Goal: Check status

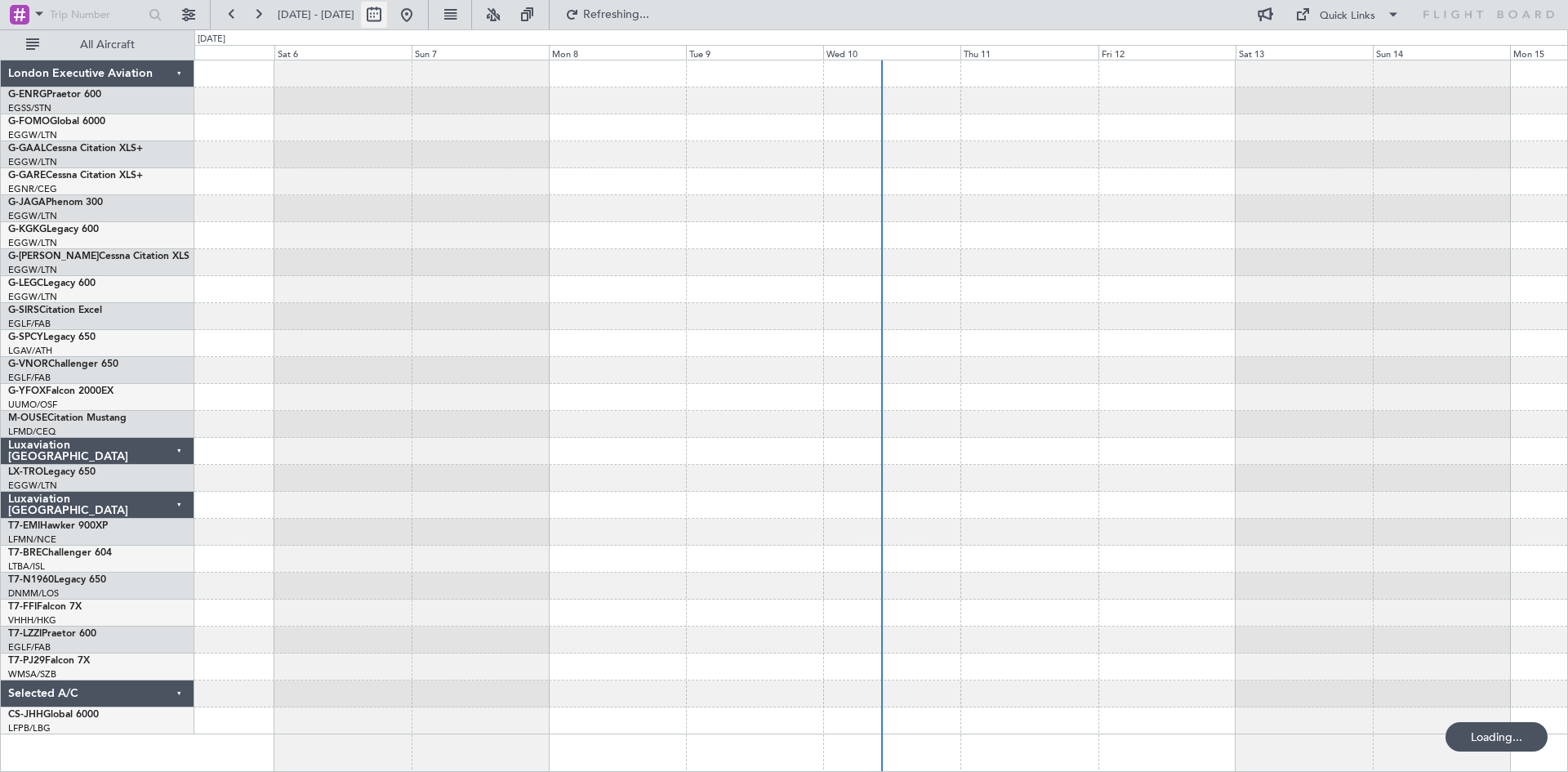
click at [388, 20] on button at bounding box center [373, 14] width 26 height 26
select select "9"
select select "2025"
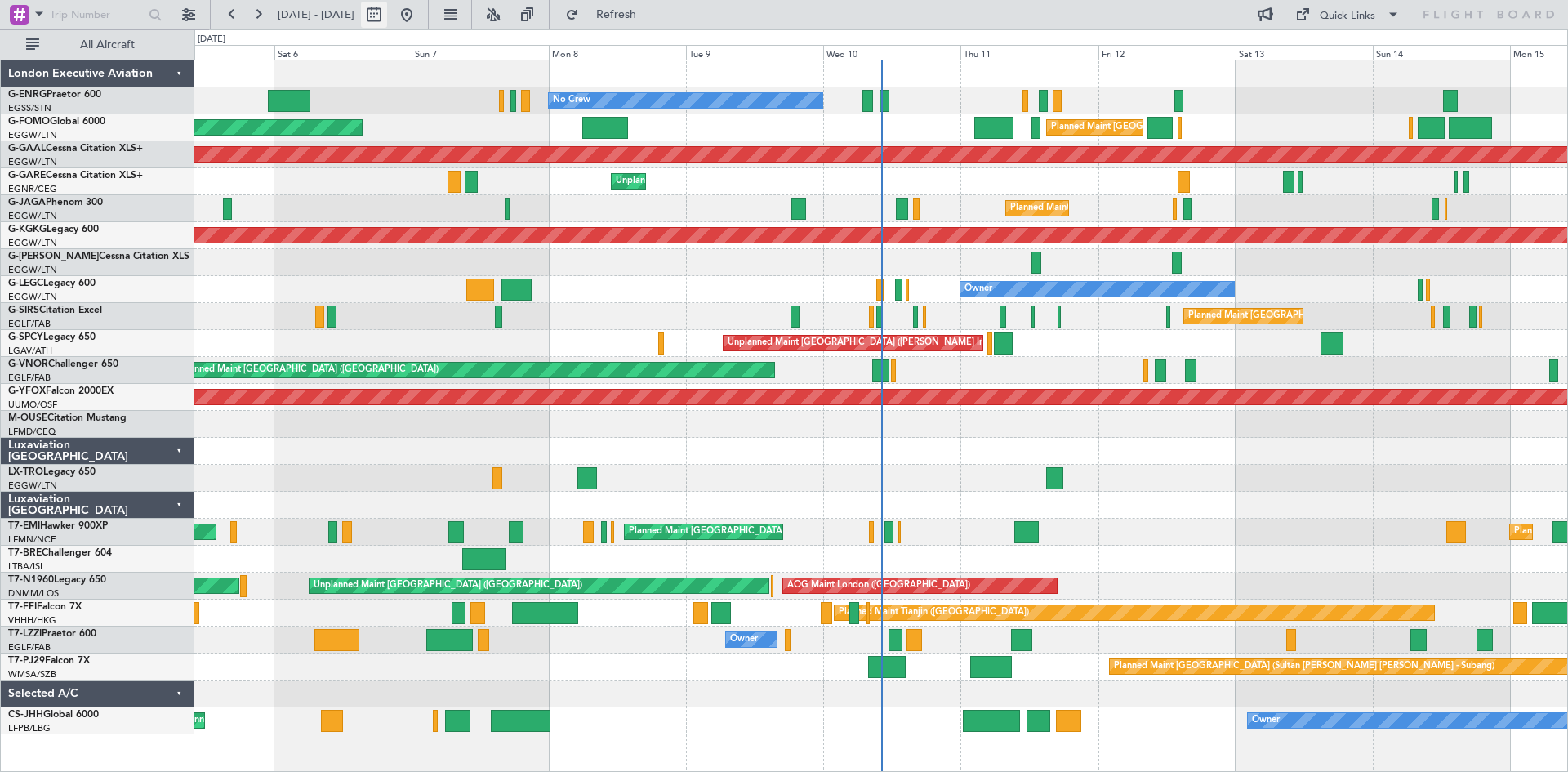
click at [388, 13] on button at bounding box center [373, 14] width 26 height 26
select select "9"
select select "2025"
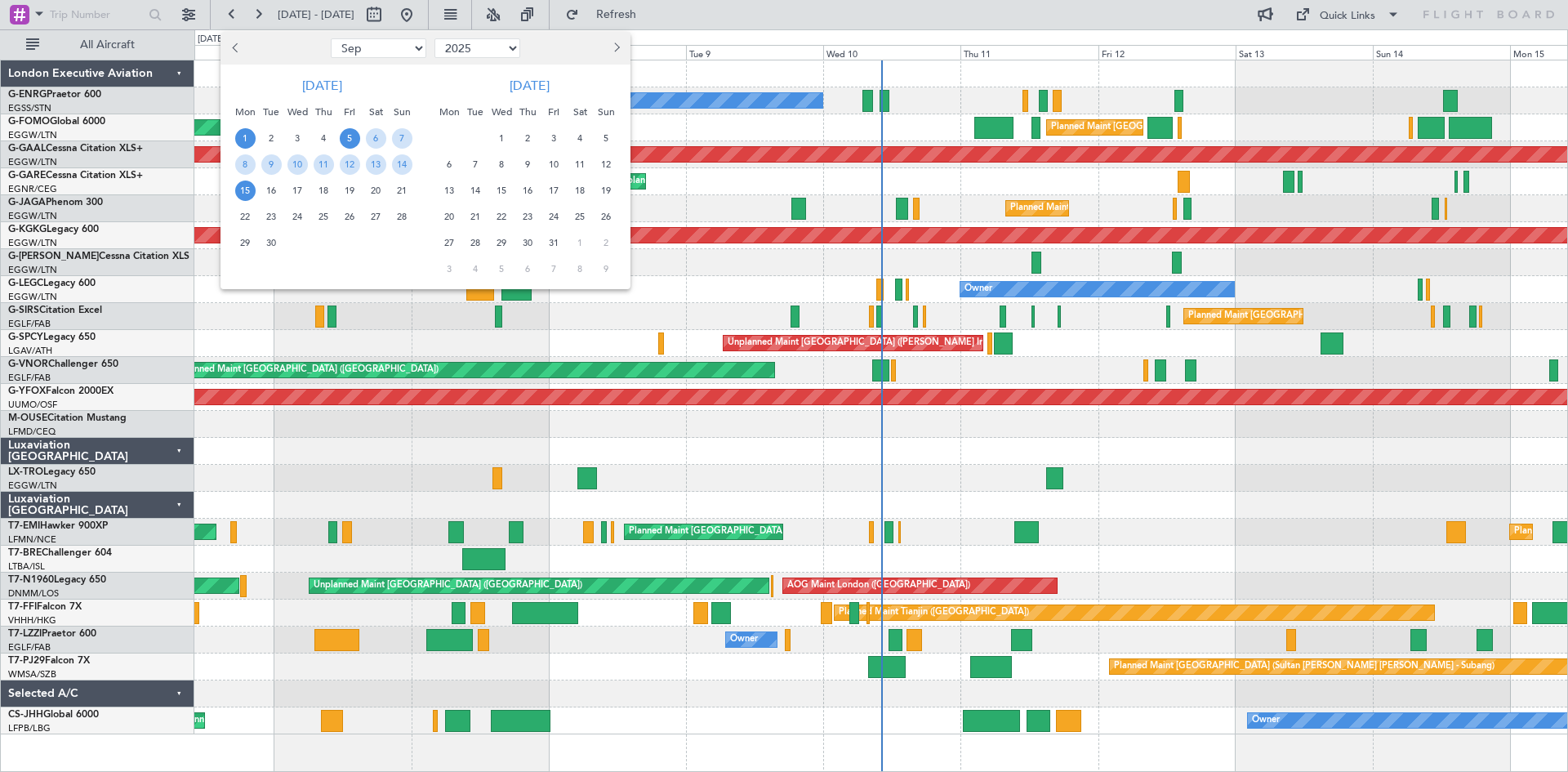
click at [241, 139] on span "1" at bounding box center [245, 138] width 20 height 20
click at [249, 195] on span "15" at bounding box center [245, 190] width 20 height 20
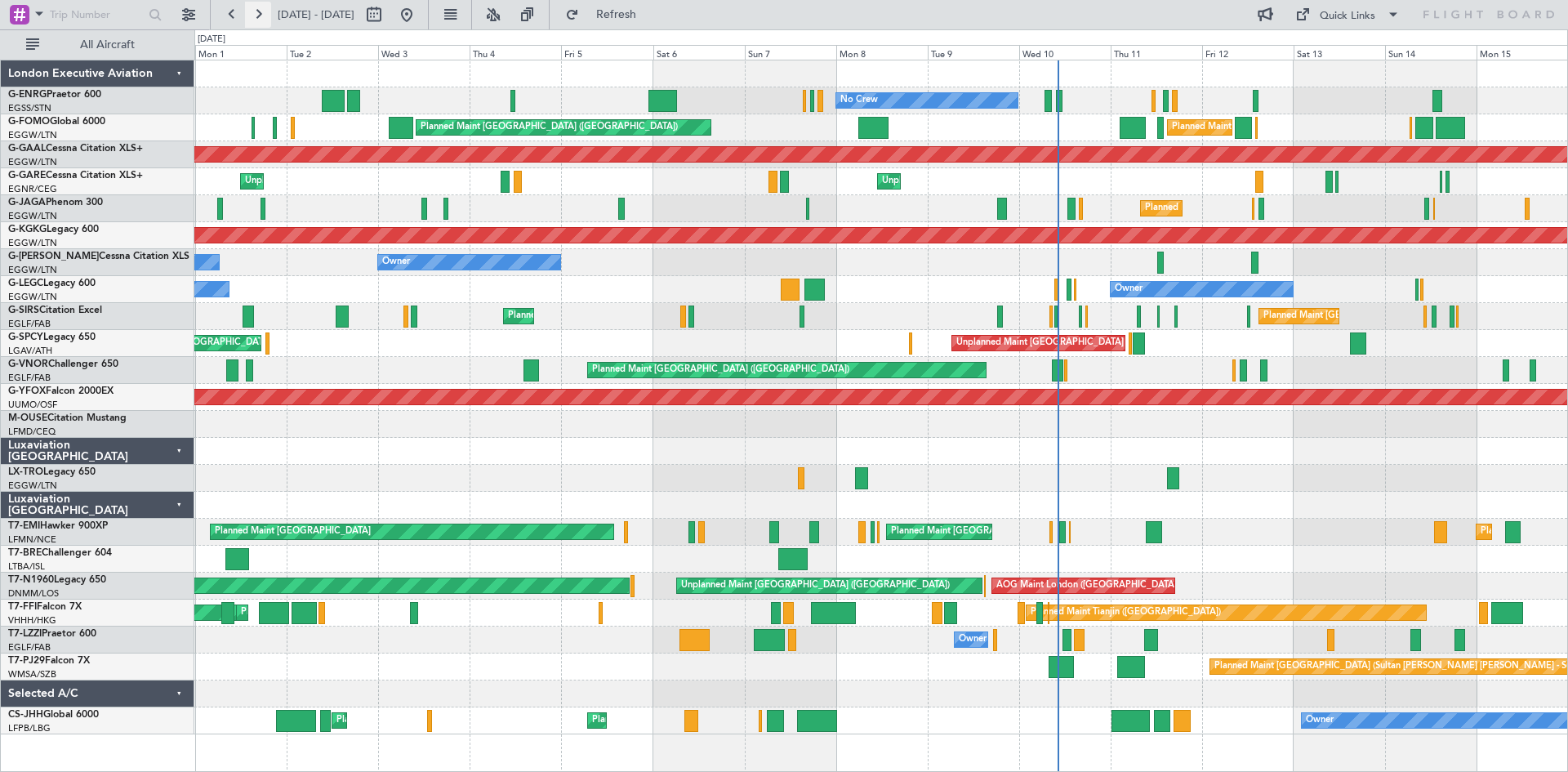
click at [264, 12] on button at bounding box center [258, 14] width 26 height 26
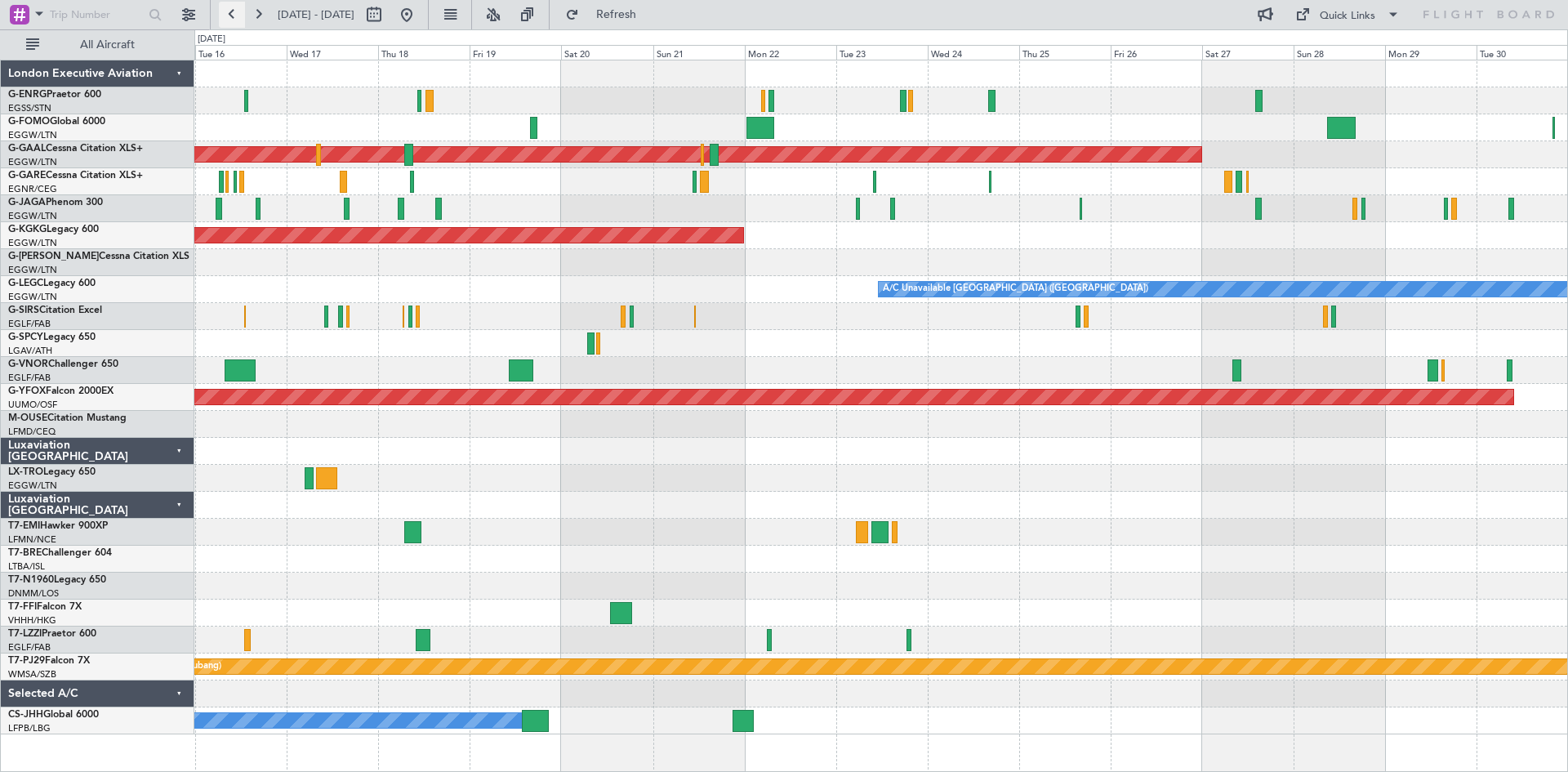
click at [235, 15] on button at bounding box center [232, 14] width 26 height 26
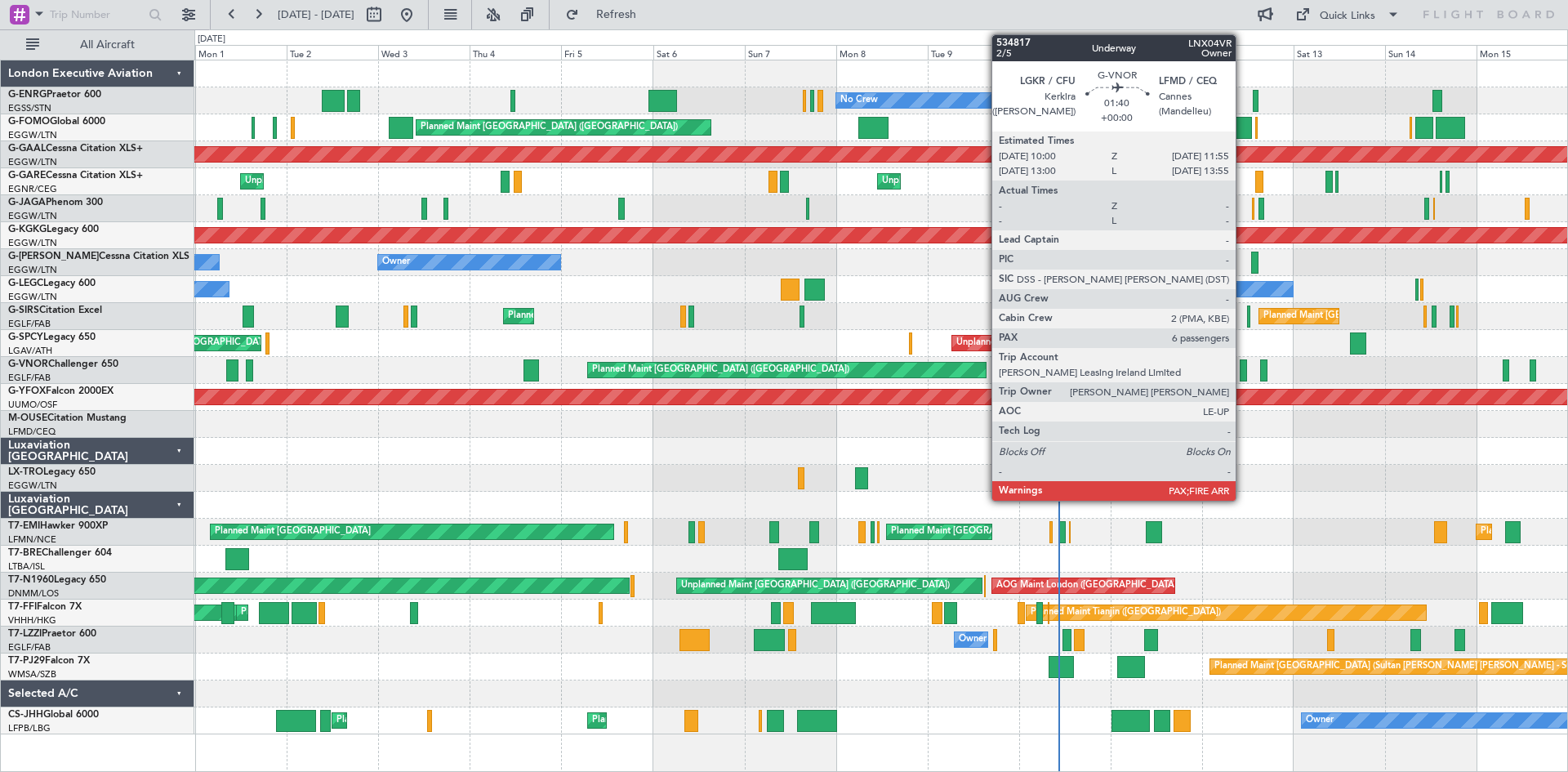
click at [1244, 367] on div at bounding box center [1244, 371] width 8 height 22
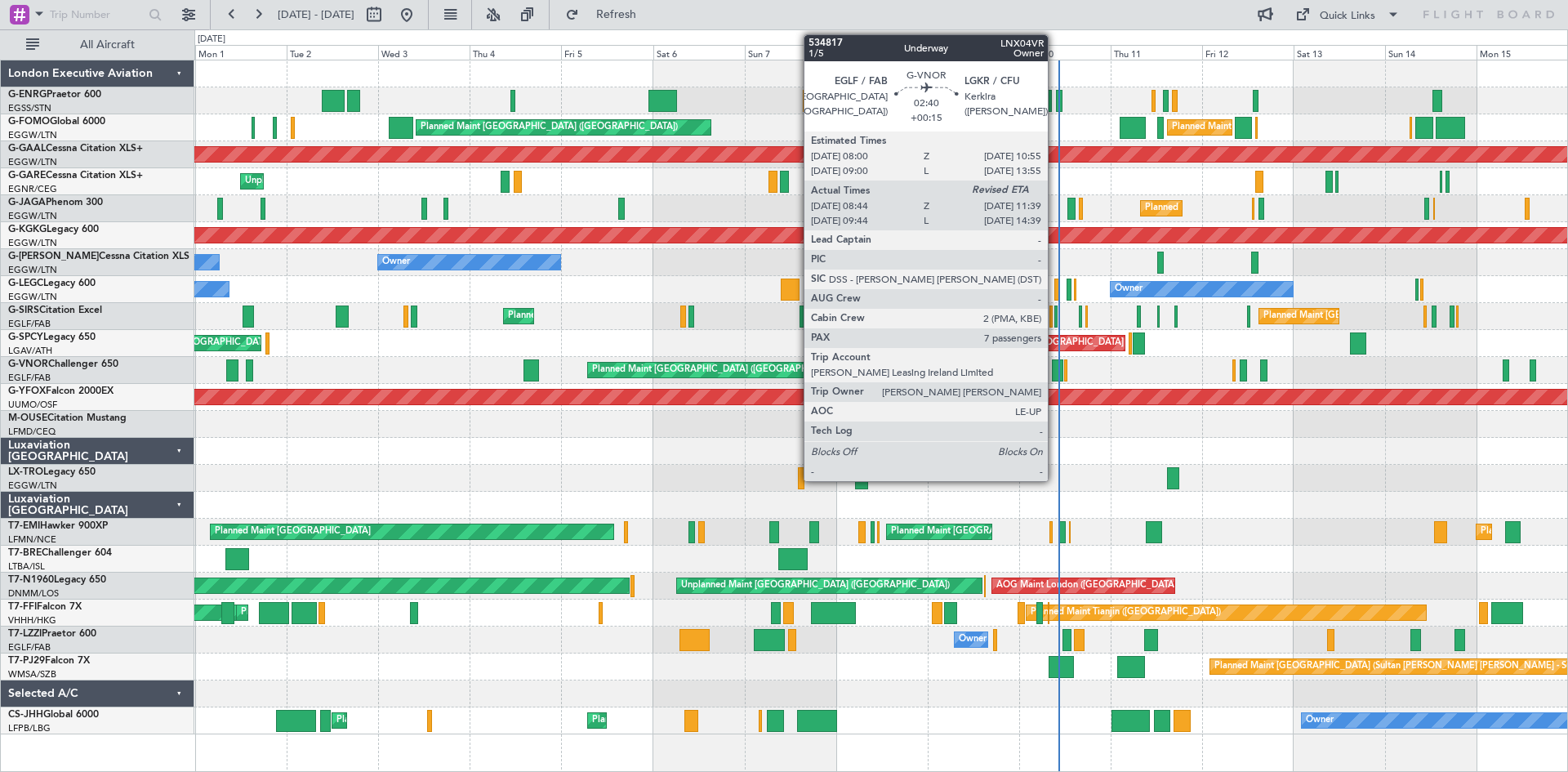
click at [1056, 368] on div at bounding box center [1058, 371] width 12 height 22
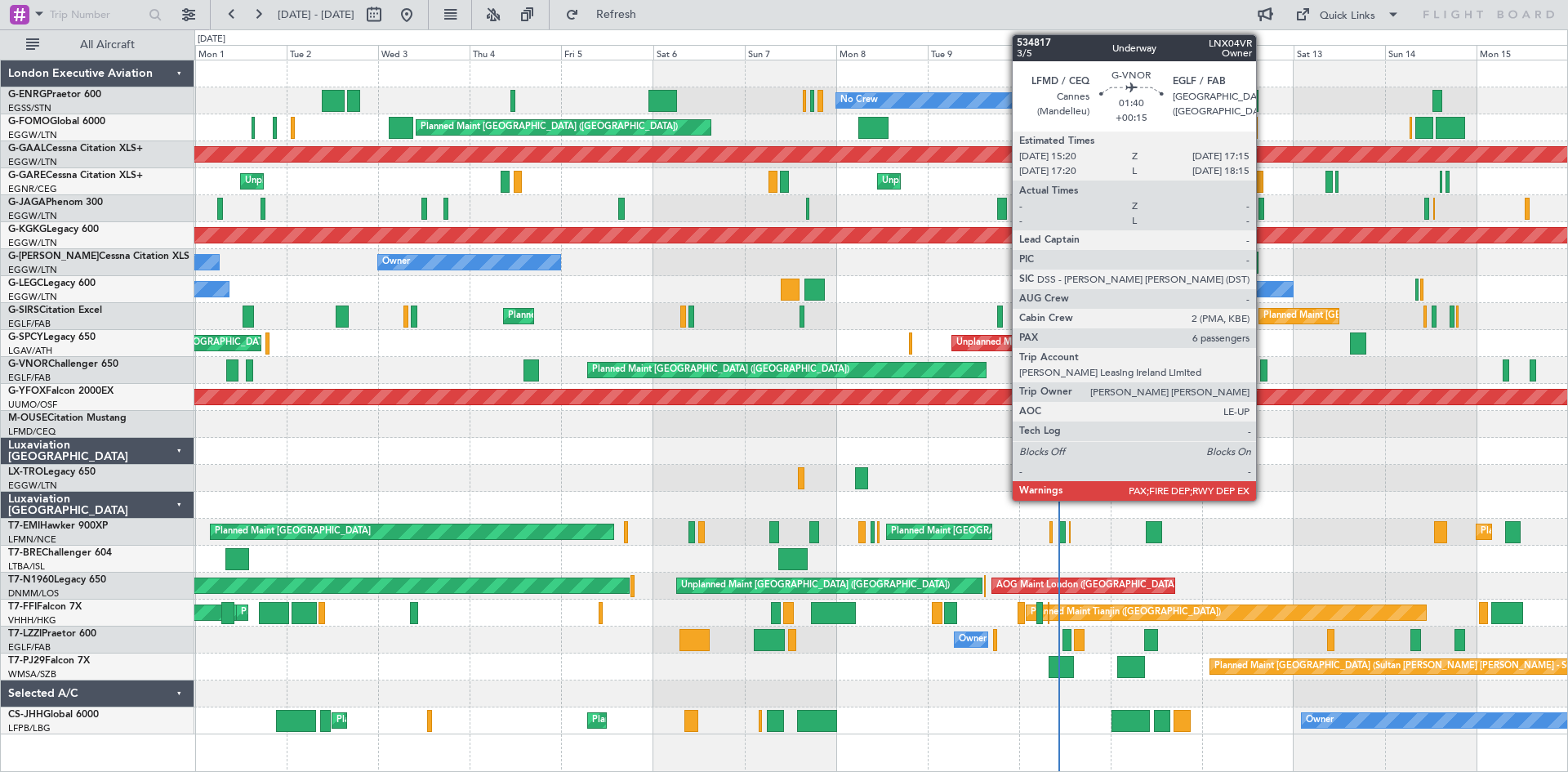
click at [1264, 378] on div at bounding box center [1264, 371] width 8 height 22
